Goal: Answer question/provide support: Share knowledge or assist other users

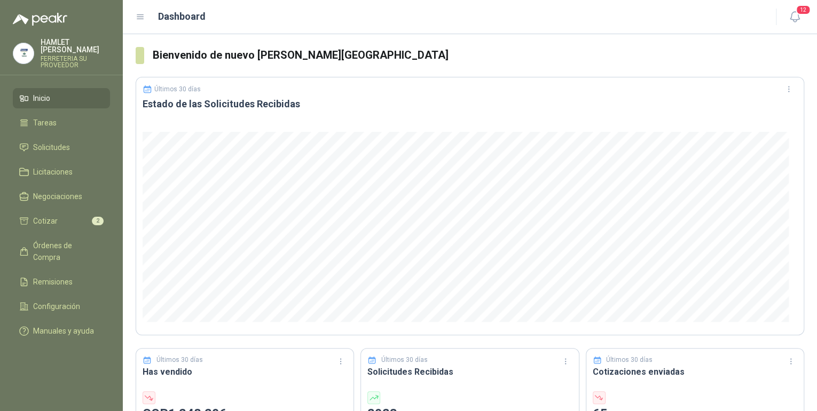
scroll to position [256, 0]
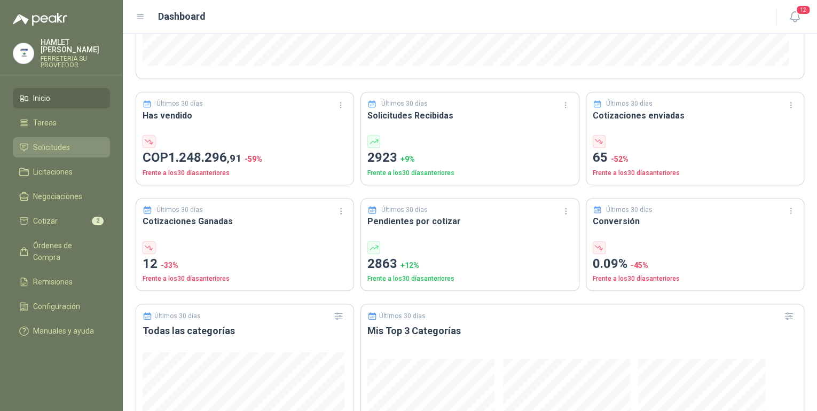
click at [58, 141] on span "Solicitudes" at bounding box center [51, 147] width 37 height 12
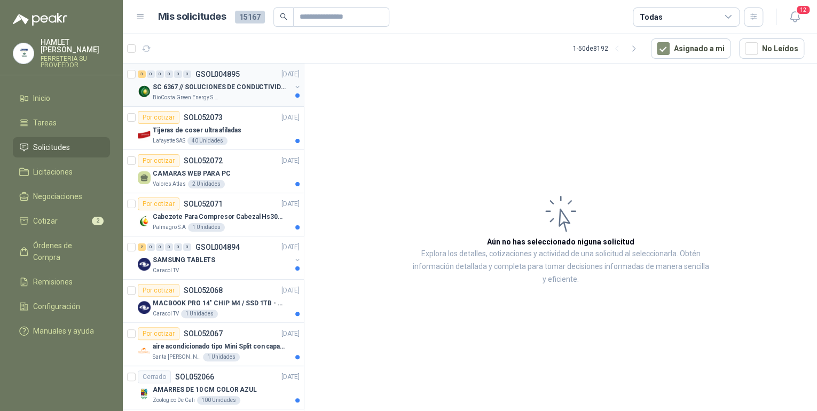
click at [228, 85] on p "SC 6367 // SOLUCIONES DE CONDUCTIVIDAD" at bounding box center [219, 87] width 133 height 10
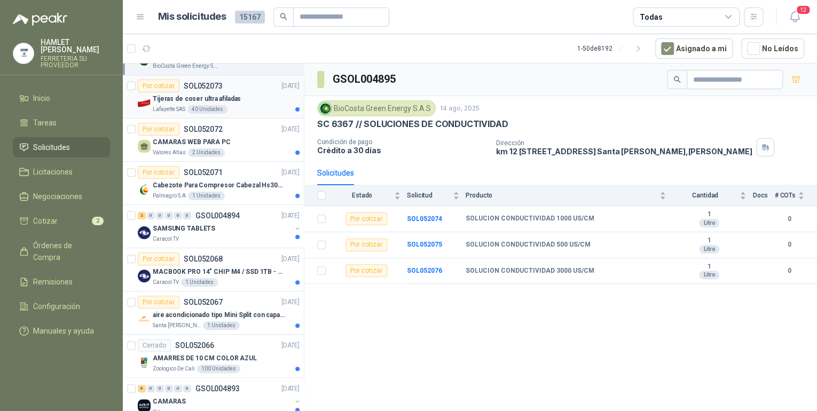
scroll to position [34, 0]
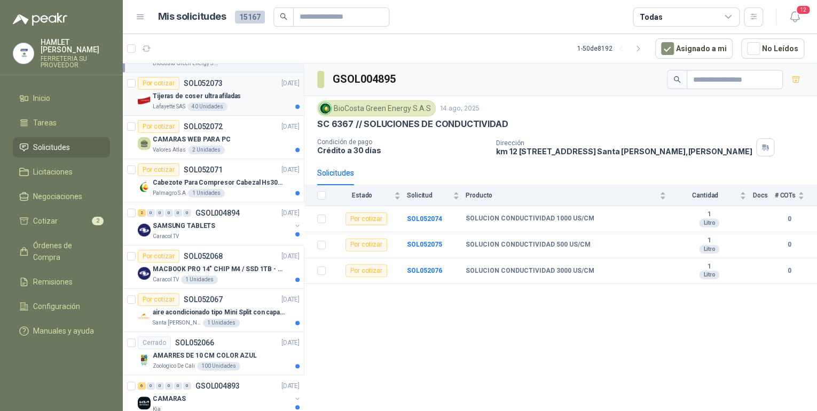
click at [257, 94] on div "Tijeras de coser ultra afiladas" at bounding box center [226, 96] width 147 height 13
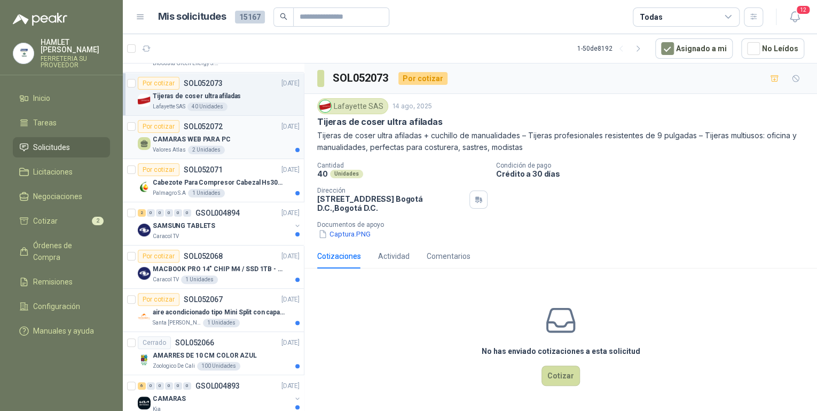
click at [254, 134] on div "CAMARAS WEB PARA PC" at bounding box center [226, 139] width 147 height 13
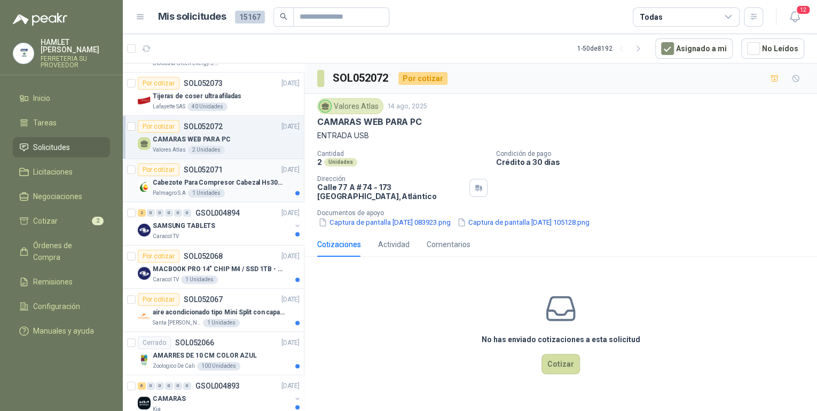
click at [249, 178] on p "Cabezote Para Compresor Cabezal Hs3065a Nuevo Marca 3hp" at bounding box center [219, 183] width 133 height 10
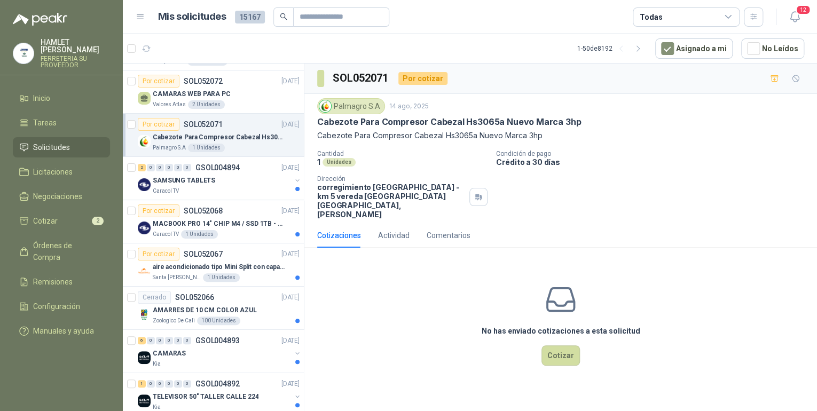
scroll to position [120, 0]
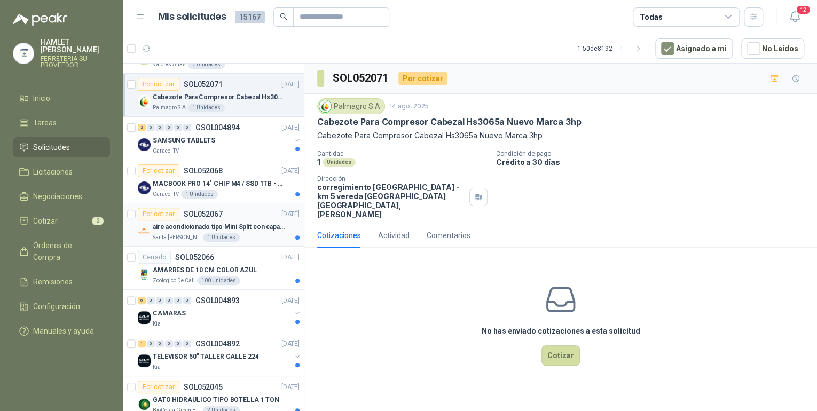
click at [247, 220] on div "aire acondicionado tipo Mini Split con capacidad de 12000 BTU a 110V o 220V" at bounding box center [226, 226] width 147 height 13
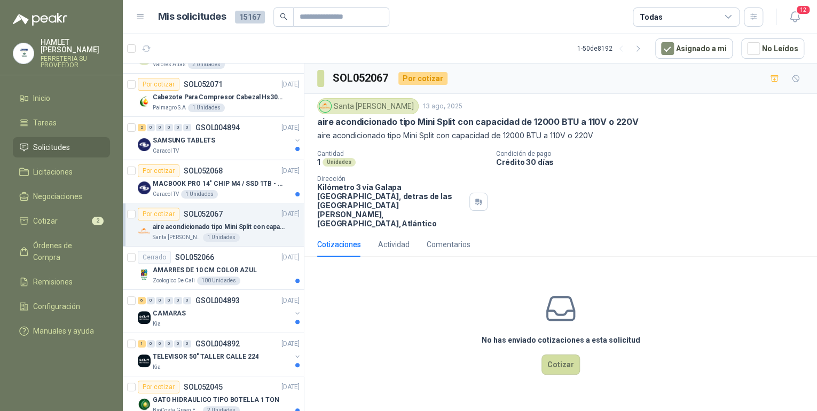
scroll to position [162, 0]
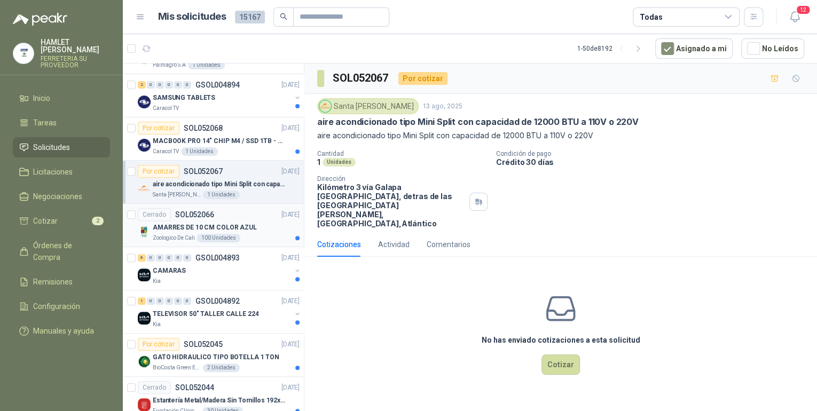
click at [244, 209] on div "Cerrado SOL052066 [DATE]" at bounding box center [219, 214] width 162 height 13
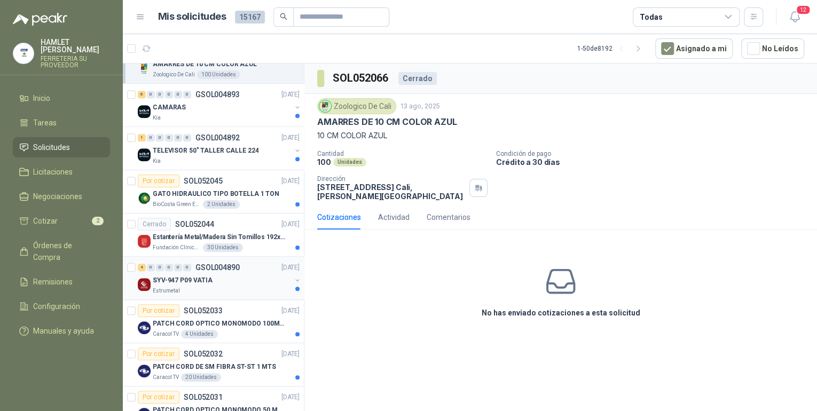
scroll to position [333, 0]
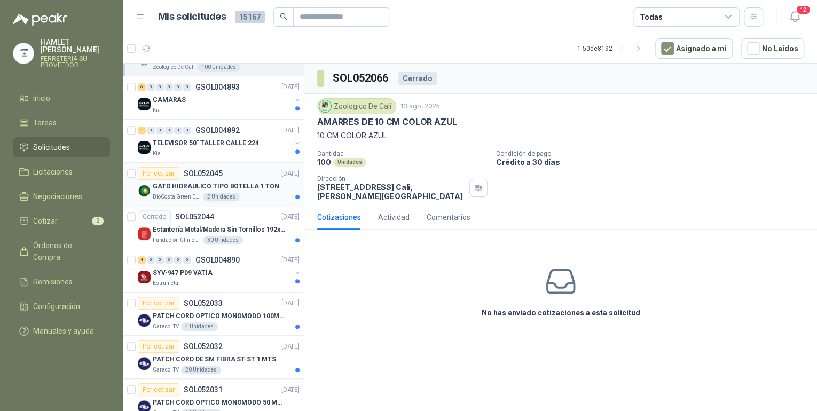
click at [233, 196] on div "2 Unidades" at bounding box center [221, 197] width 37 height 9
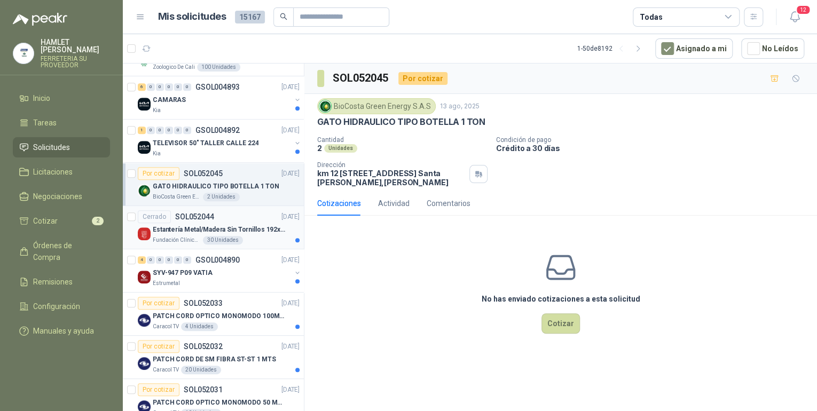
click at [215, 225] on p "Estantería Metal/Madera Sin Tornillos 192x100x50 cm 5 Niveles Gris" at bounding box center [219, 230] width 133 height 10
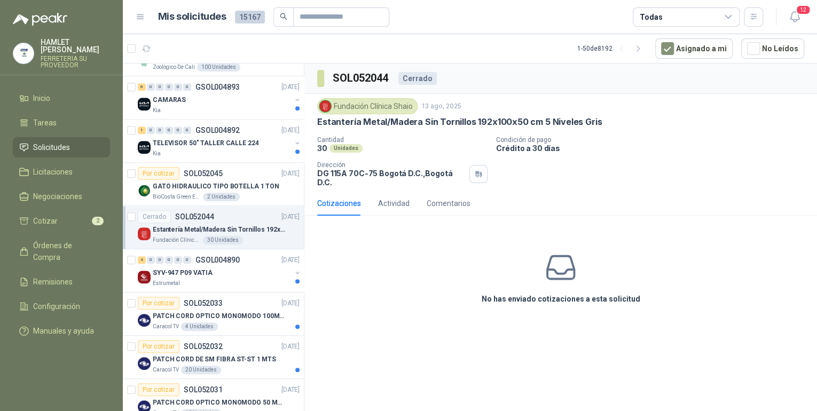
click at [246, 210] on div "Cerrado SOL052044 [DATE]" at bounding box center [219, 216] width 162 height 13
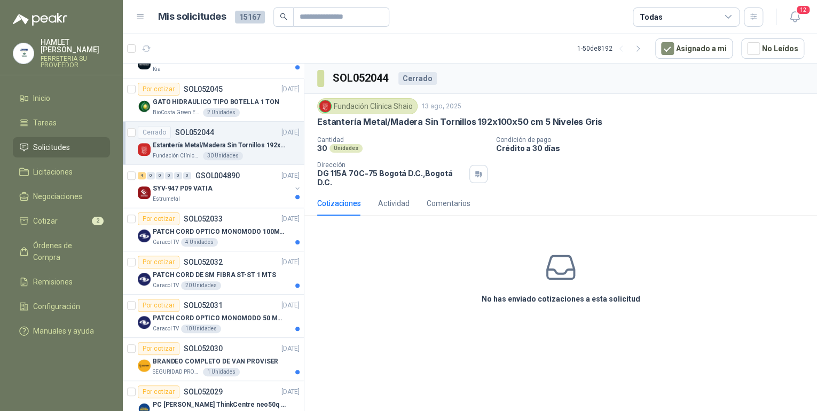
scroll to position [419, 0]
click at [240, 188] on div "SYV-947 P09 VATIA" at bounding box center [222, 187] width 138 height 13
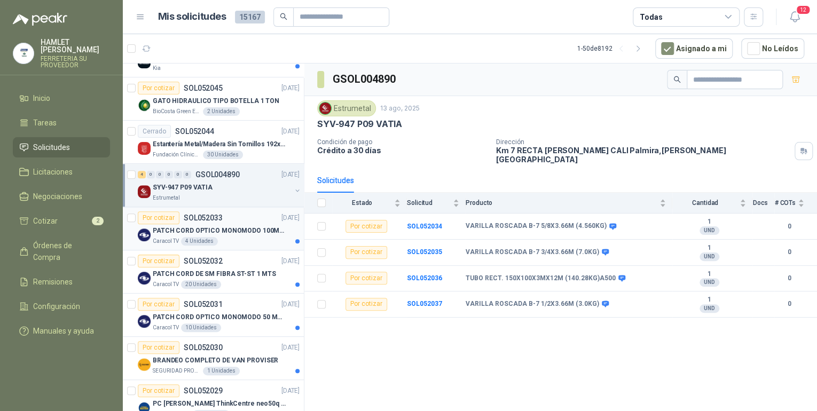
click at [243, 216] on div "Por cotizar SOL052033 [DATE]" at bounding box center [219, 217] width 162 height 13
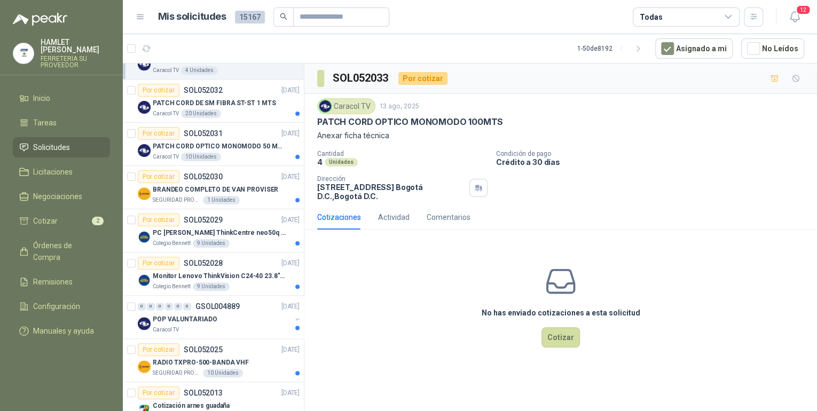
scroll to position [753, 0]
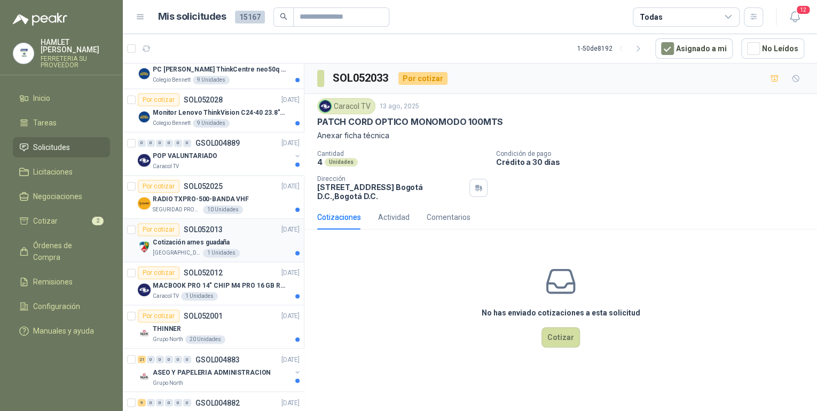
click at [253, 227] on div "Por cotizar SOL052013 [DATE]" at bounding box center [219, 229] width 162 height 13
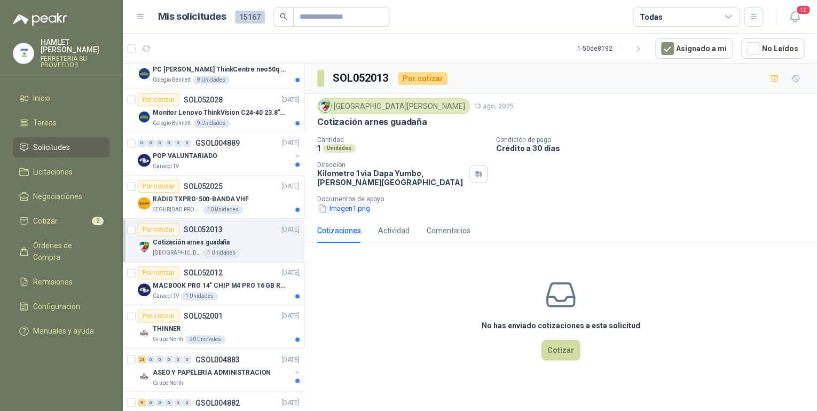
click at [358, 209] on button "Imagen1.png" at bounding box center [344, 208] width 54 height 11
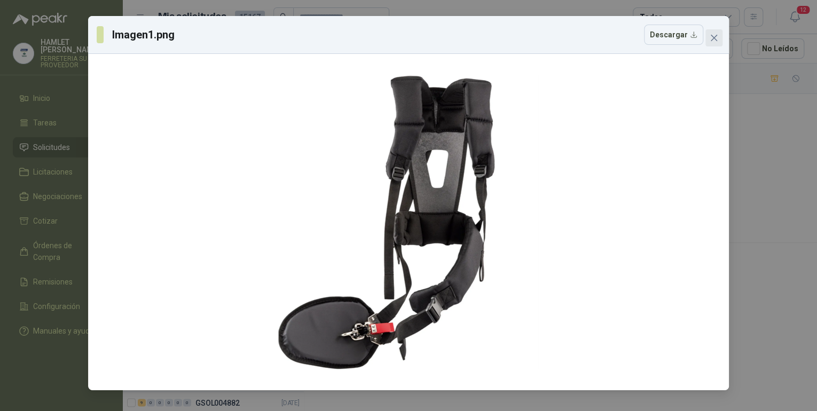
click at [713, 38] on icon "close" at bounding box center [714, 38] width 9 height 9
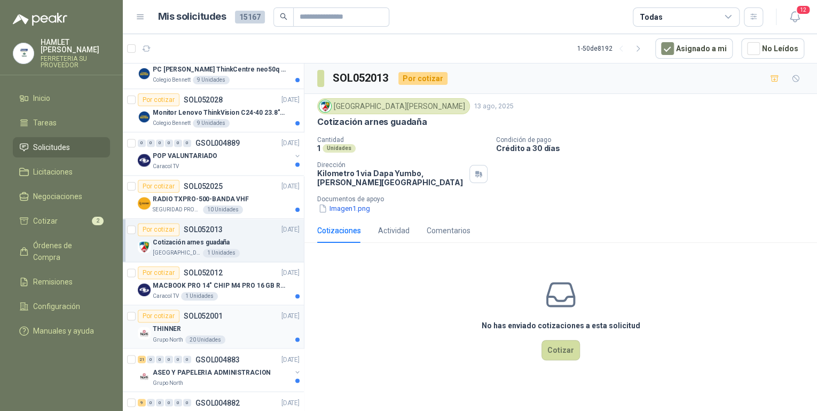
click at [199, 325] on div "THINNER" at bounding box center [226, 328] width 147 height 13
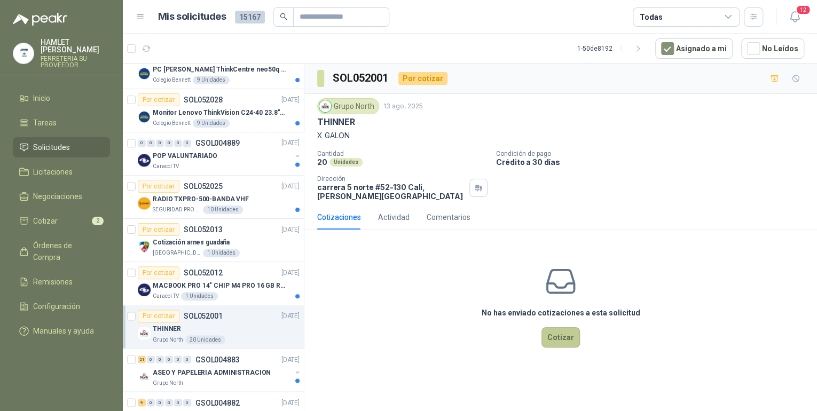
click at [556, 341] on button "Cotizar" at bounding box center [560, 337] width 38 height 20
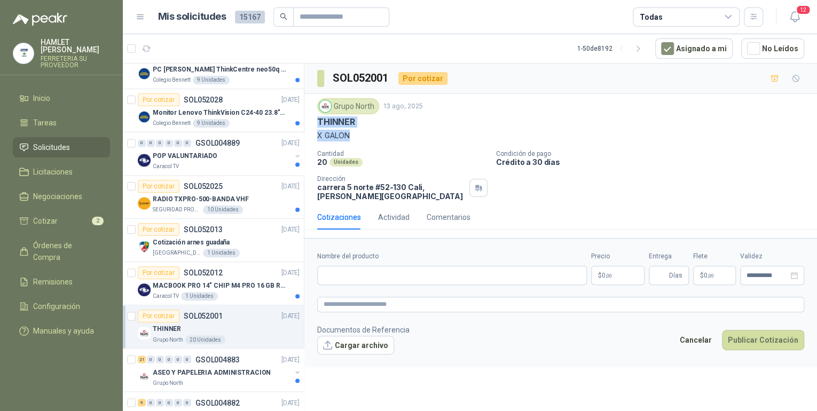
drag, startPoint x: 314, startPoint y: 116, endPoint x: 354, endPoint y: 135, distance: 44.4
click at [354, 135] on div "Grupo North [DATE] THINNER X GALON Cantidad 20 Unidades Condición de pago Crédi…" at bounding box center [560, 149] width 513 height 111
drag, startPoint x: 354, startPoint y: 135, endPoint x: 334, endPoint y: 131, distance: 21.1
copy div "THINNER X GALON"
click at [349, 277] on input "Nombre del producto" at bounding box center [452, 275] width 270 height 19
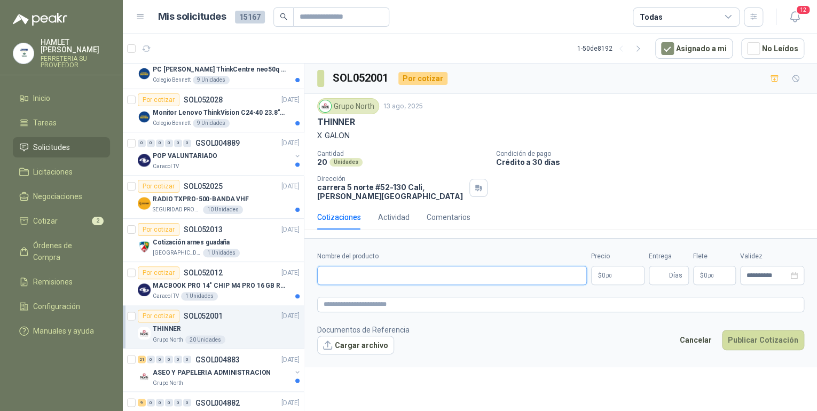
paste input "**********"
type input "**********"
click at [349, 303] on textarea at bounding box center [560, 304] width 487 height 15
paste textarea "**********"
type textarea "**********"
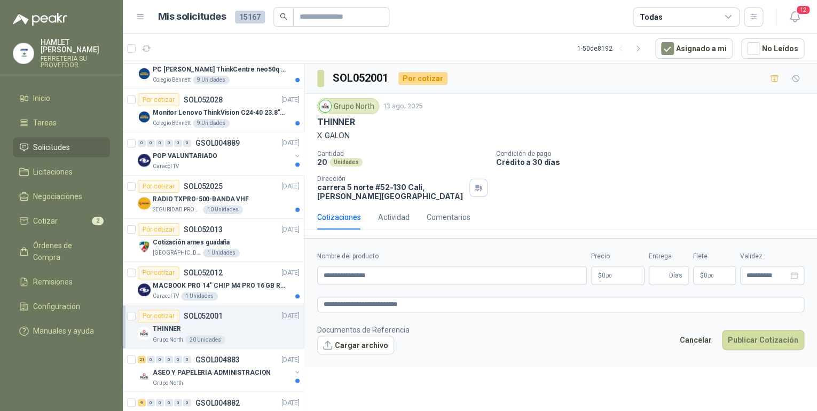
click at [616, 273] on body "[PERSON_NAME] FERRETERIA SU PROVEEDOR Inicio Tareas Solicitudes Licitaciones Ne…" at bounding box center [408, 205] width 817 height 411
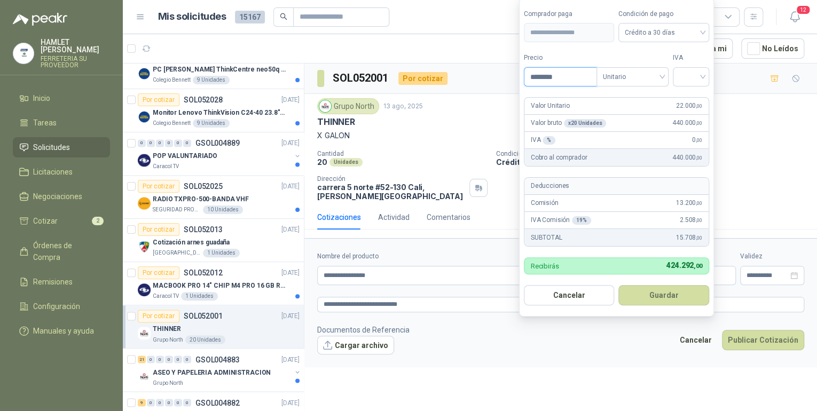
type input "********"
click at [699, 74] on input "search" at bounding box center [690, 76] width 23 height 16
click at [700, 100] on div "19%" at bounding box center [693, 100] width 20 height 12
click at [664, 294] on button "Guardar" at bounding box center [666, 295] width 92 height 20
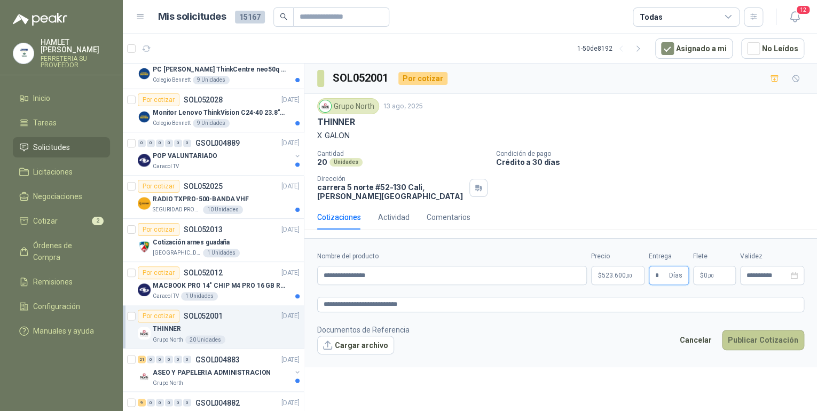
type input "*"
click at [766, 342] on button "Publicar Cotización" at bounding box center [763, 340] width 82 height 20
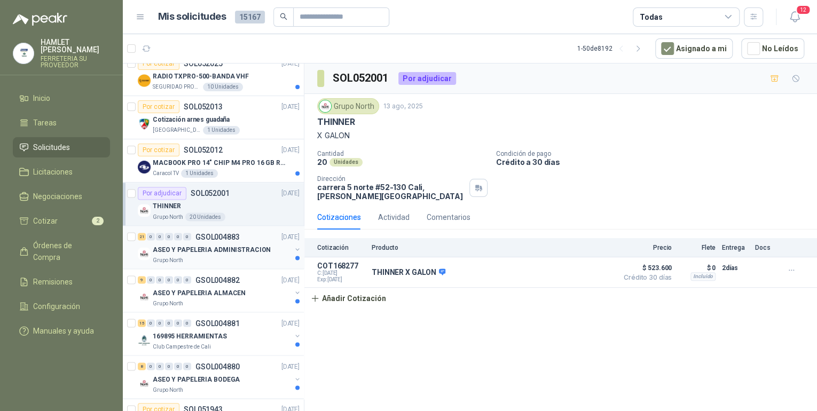
scroll to position [881, 0]
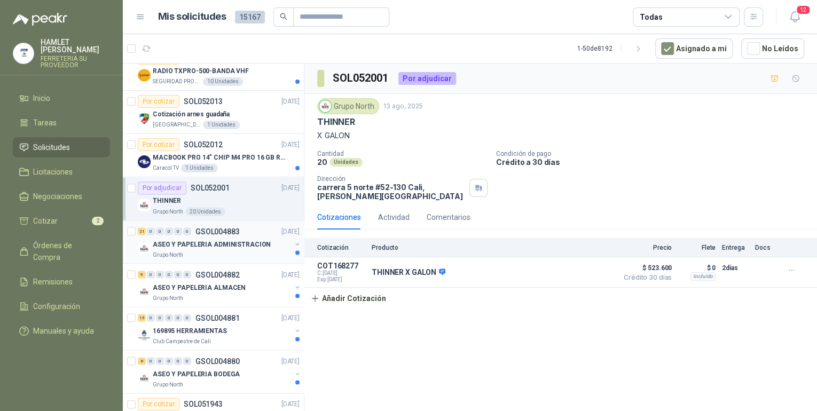
click at [214, 247] on div "ASEO Y PAPELERIA ADMINISTRACION" at bounding box center [222, 244] width 138 height 13
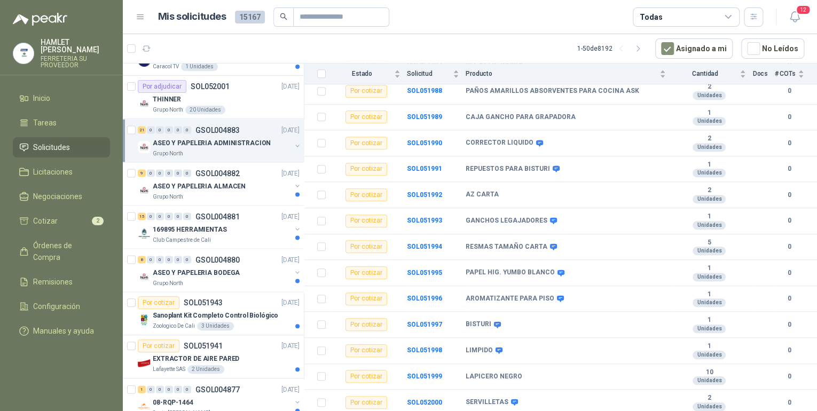
scroll to position [986, 0]
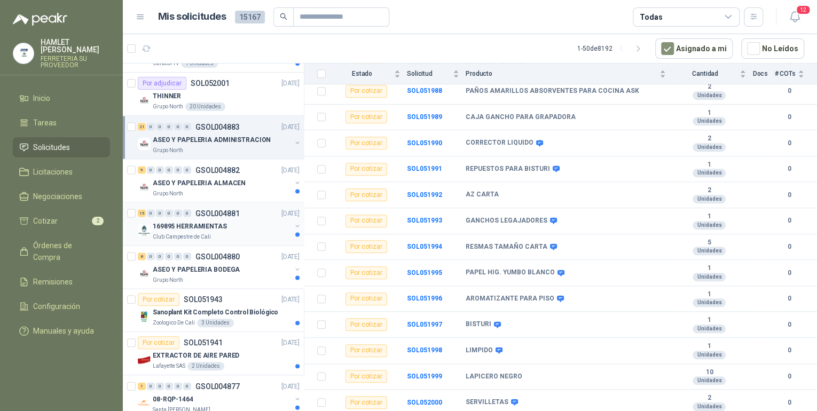
click at [235, 222] on div "169895 HERRAMIENTAS" at bounding box center [222, 225] width 138 height 13
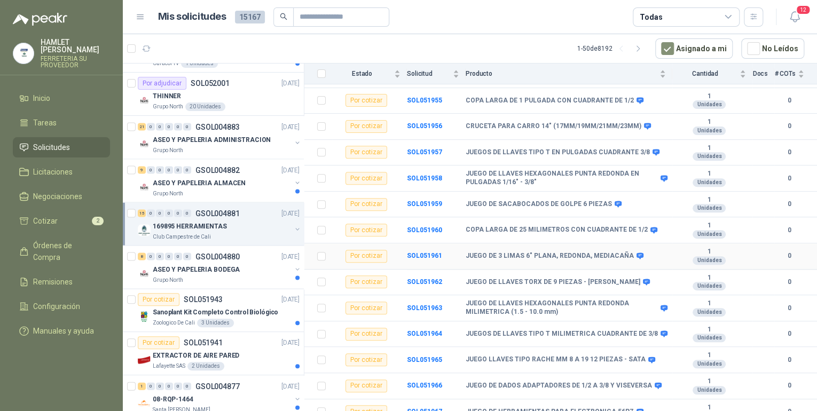
scroll to position [179, 0]
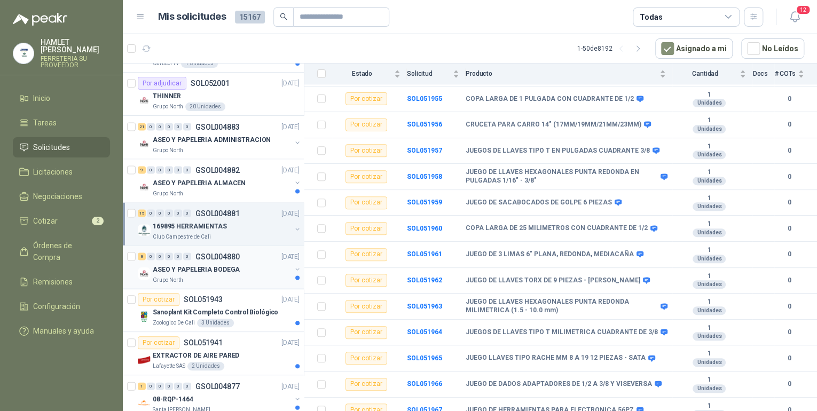
click at [228, 270] on p "ASEO Y PAPELERIA BODEGA" at bounding box center [196, 269] width 87 height 10
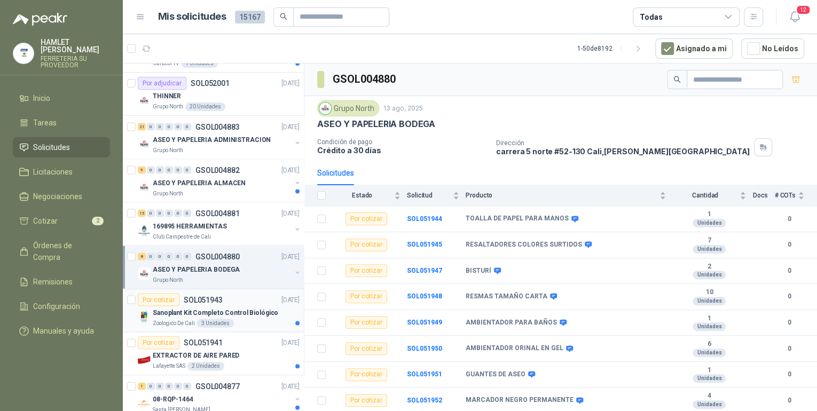
click at [219, 312] on p "Sanoplant Kit Completo Control Biológico" at bounding box center [215, 313] width 125 height 10
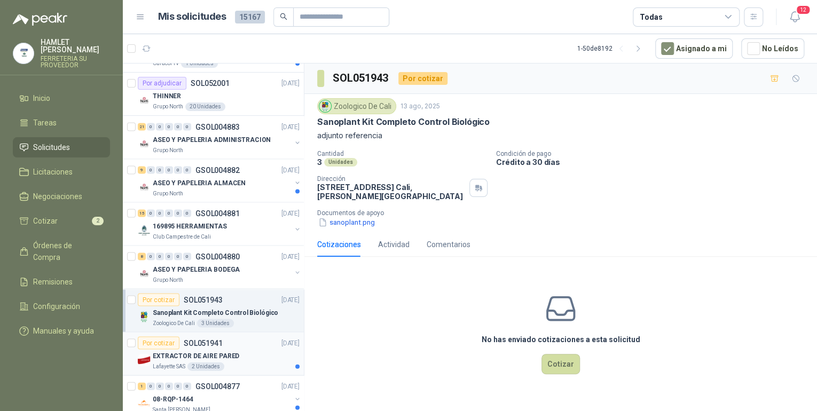
click at [233, 336] on div "Por cotizar SOL051941 [DATE]" at bounding box center [219, 342] width 162 height 13
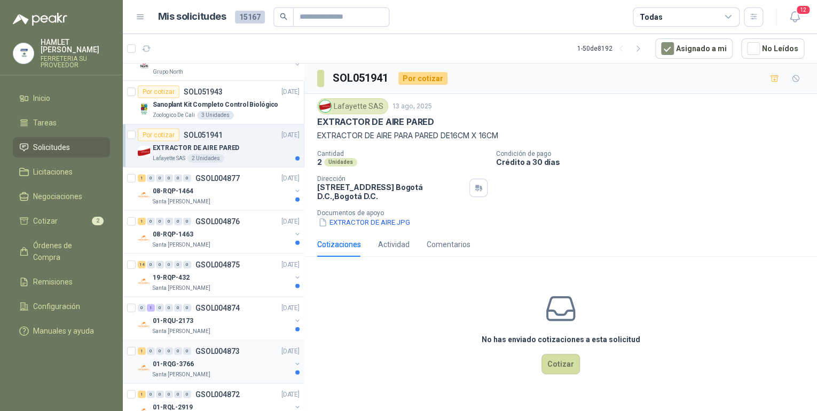
scroll to position [1199, 0]
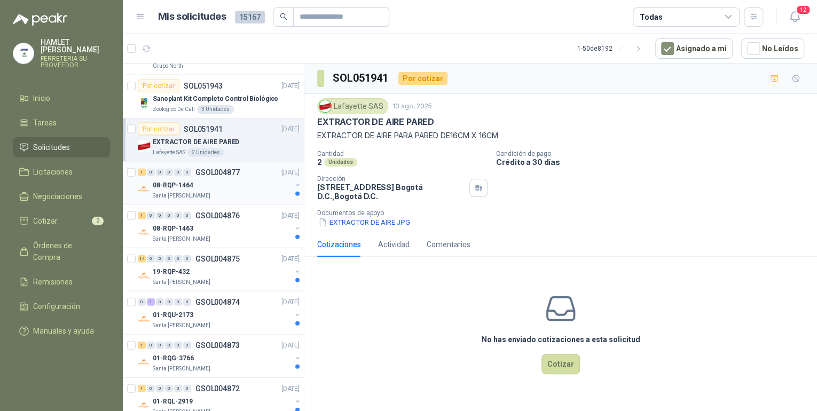
click at [255, 179] on div "08-RQP-1464" at bounding box center [222, 185] width 138 height 13
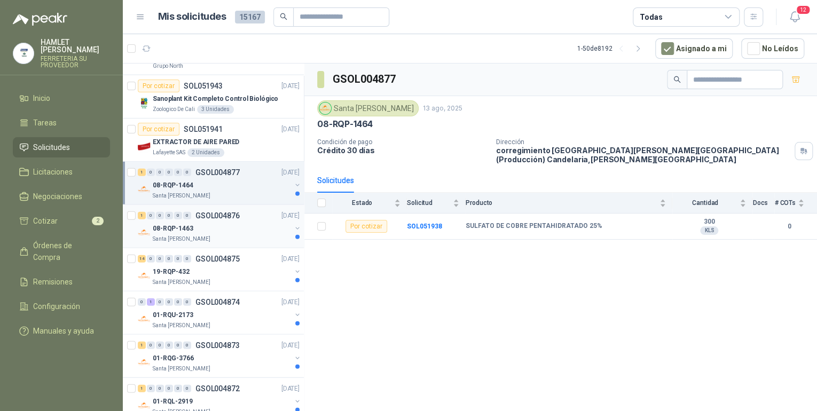
click at [257, 225] on div "08-RQP-1463" at bounding box center [222, 228] width 138 height 13
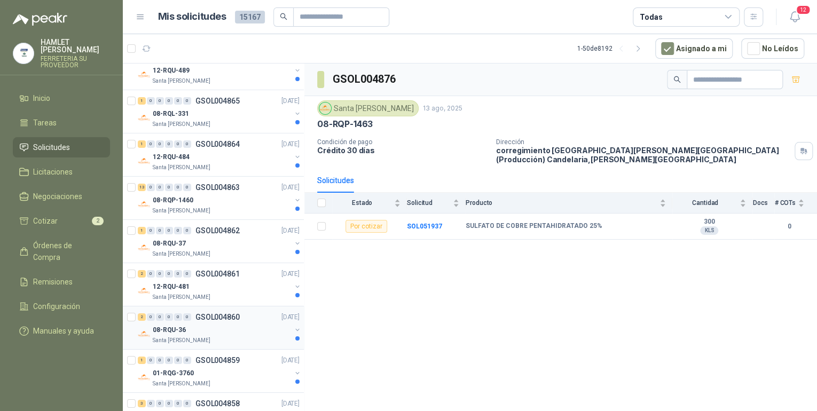
scroll to position [1821, 0]
